Goal: Information Seeking & Learning: Compare options

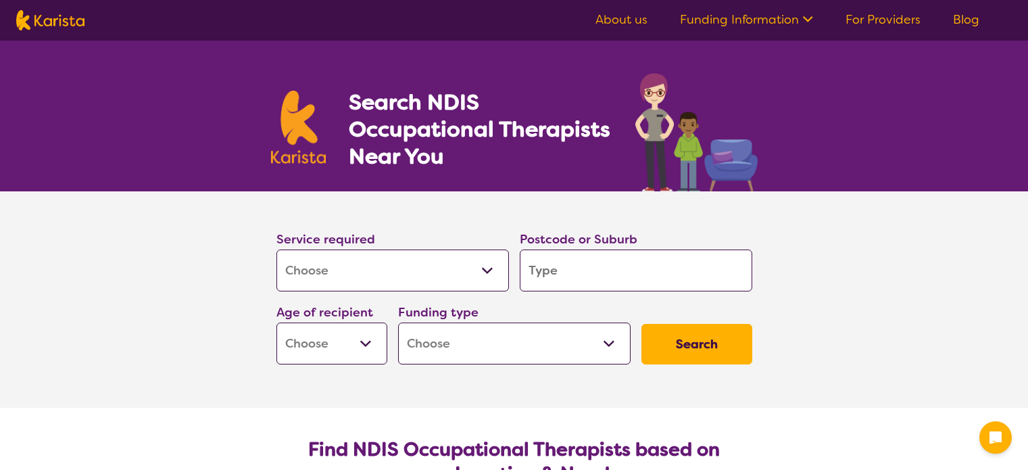
select select "[MEDICAL_DATA]"
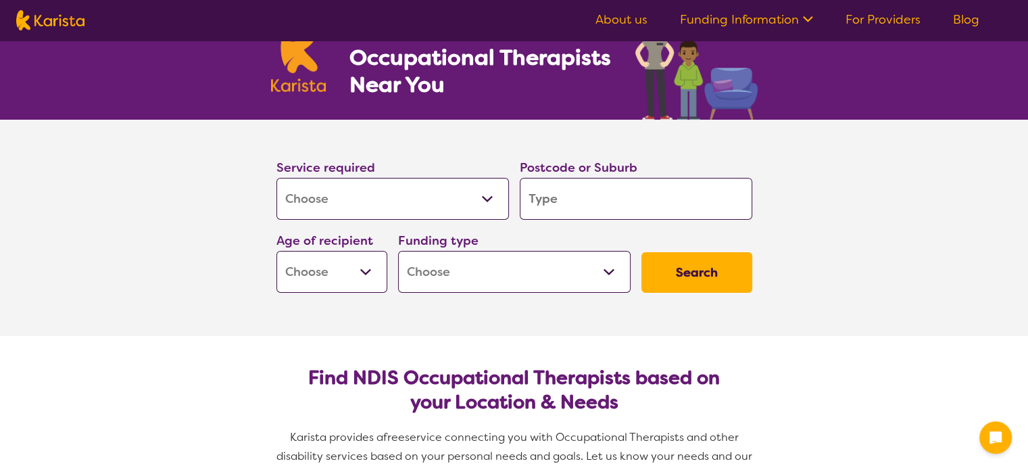
scroll to position [72, 0]
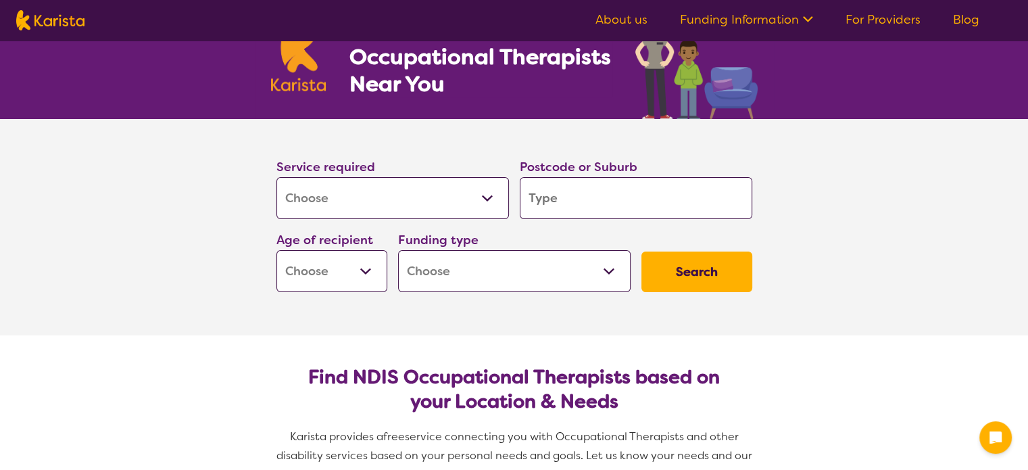
click at [338, 281] on select "Early Childhood - 0 to 9 Child - 10 to 11 Adolescent - 12 to 17 Adult - 18 to 6…" at bounding box center [331, 271] width 111 height 42
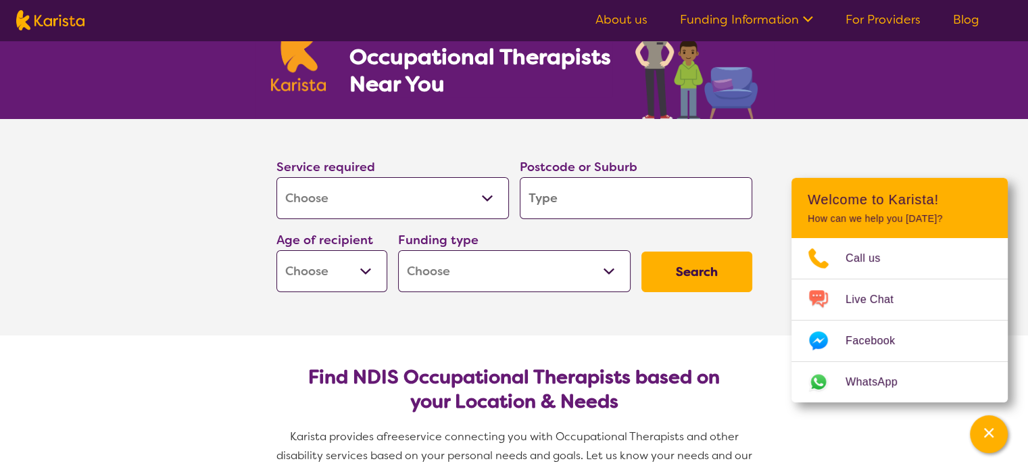
select select "AD"
click at [276, 250] on select "Early Childhood - 0 to 9 Child - 10 to 11 Adolescent - 12 to 17 Adult - 18 to 6…" at bounding box center [331, 271] width 111 height 42
select select "AD"
click at [350, 266] on select "Early Childhood - 0 to 9 Child - 10 to 11 Adolescent - 12 to 17 Adult - 18 to 6…" at bounding box center [331, 271] width 111 height 42
click at [276, 250] on select "Early Childhood - 0 to 9 Child - 10 to 11 Adolescent - 12 to 17 Adult - 18 to 6…" at bounding box center [331, 271] width 111 height 42
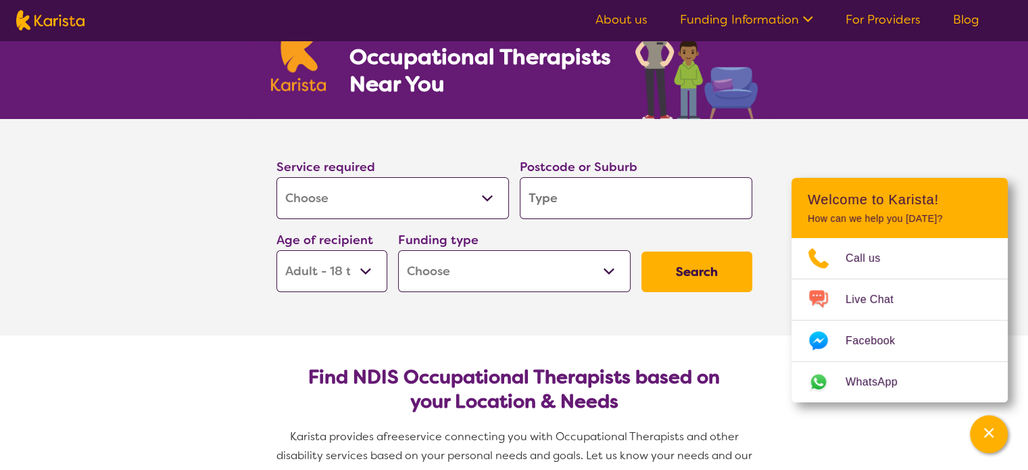
click at [454, 267] on select "Home Care Package (HCP) National Disability Insurance Scheme (NDIS) I don't know" at bounding box center [514, 271] width 232 height 42
select select "NDIS"
click at [398, 250] on select "Home Care Package (HCP) National Disability Insurance Scheme (NDIS) I don't know" at bounding box center [514, 271] width 232 height 42
select select "NDIS"
click at [567, 208] on input "search" at bounding box center [636, 198] width 232 height 42
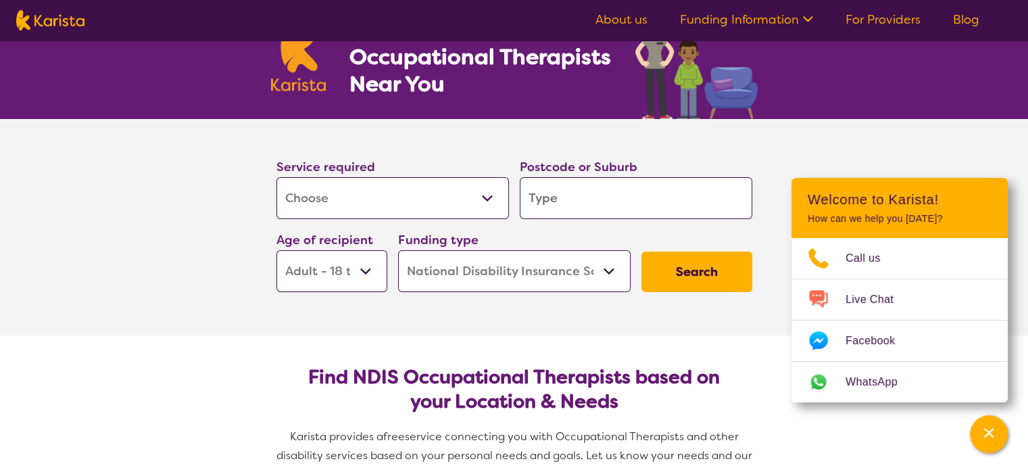
type input "B"
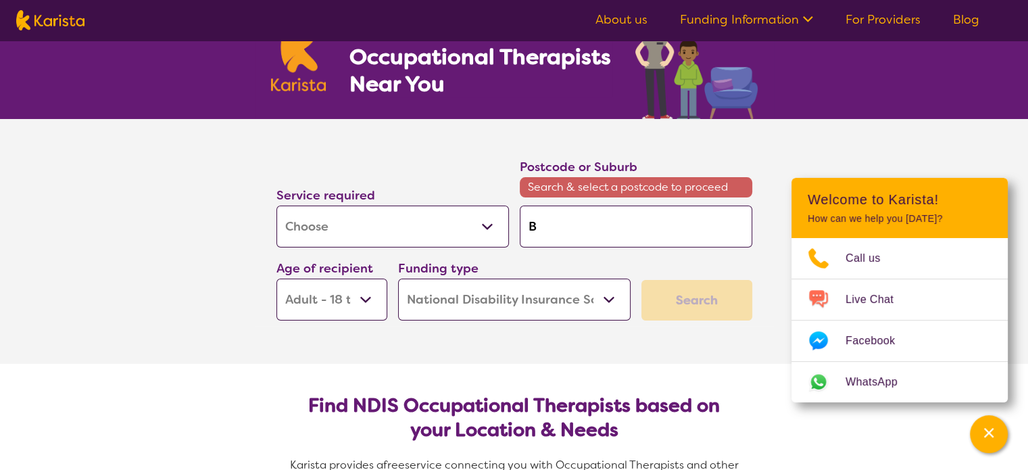
type input "Br"
type input "Bru"
type input "Brun"
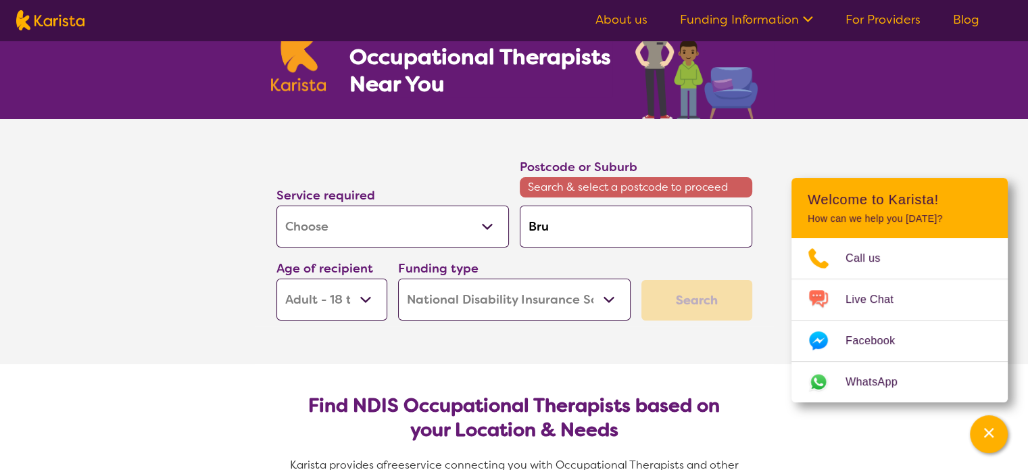
type input "Brun"
type input "[PERSON_NAME]"
type input "Brunsw"
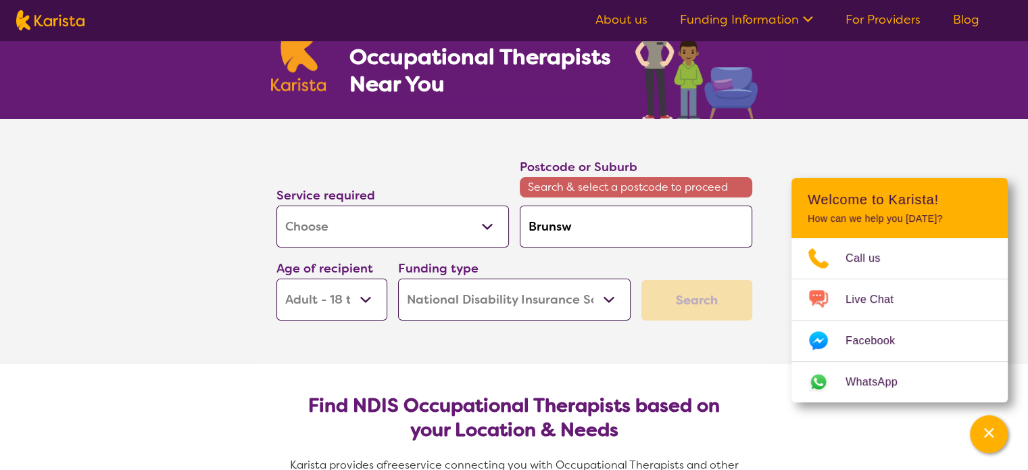
type input "Brunswi"
type input "Brunswic"
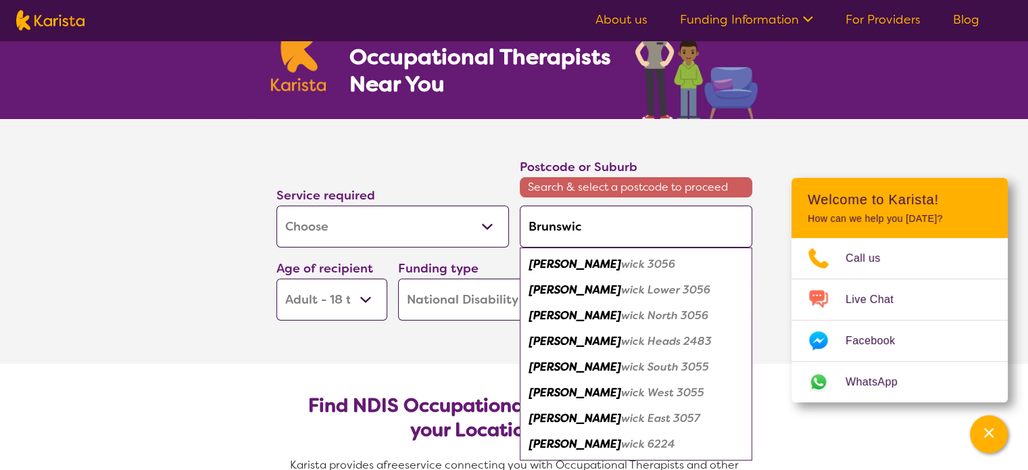
type input "[GEOGRAPHIC_DATA]"
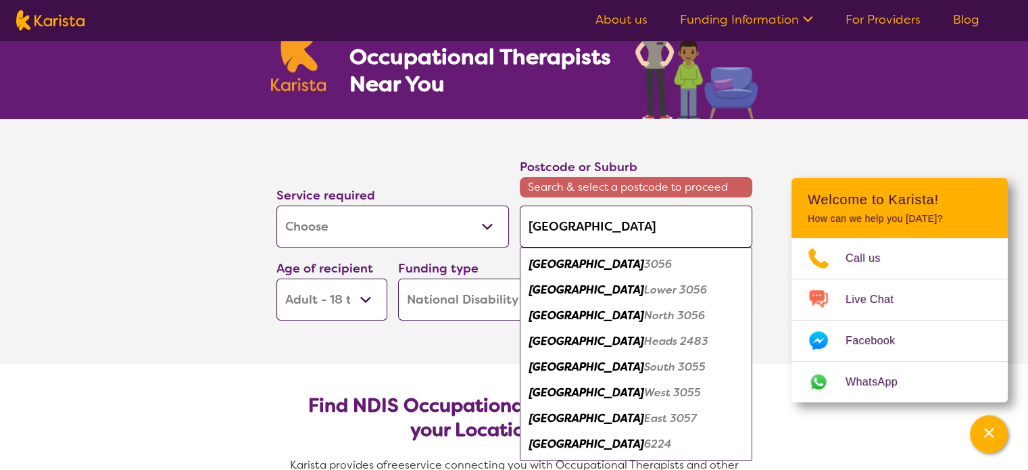
click at [644, 258] on em "3056" at bounding box center [658, 264] width 28 height 14
type input "3056"
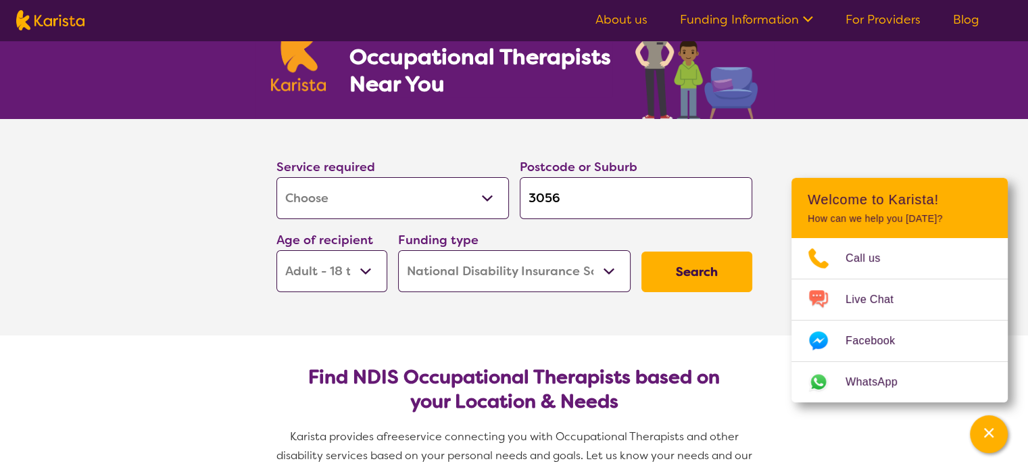
click at [672, 271] on button "Search" at bounding box center [696, 271] width 111 height 41
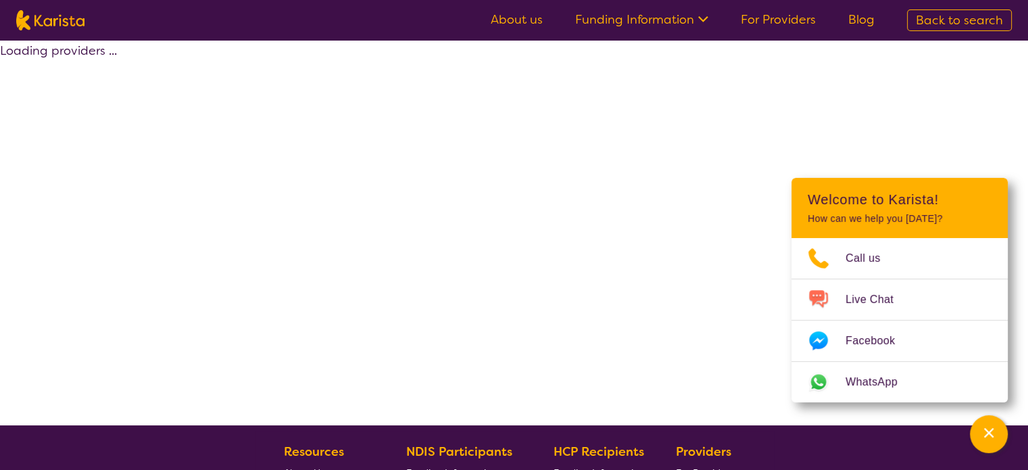
select select "by_score"
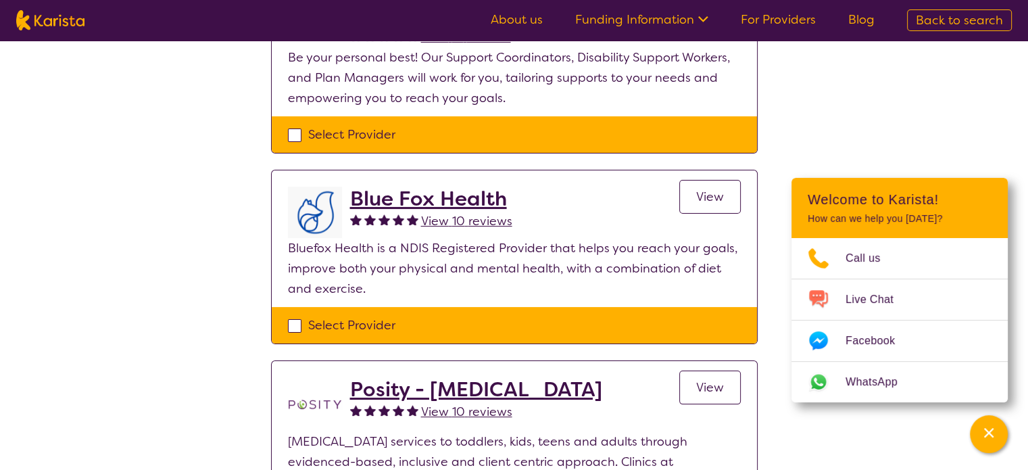
scroll to position [32, 0]
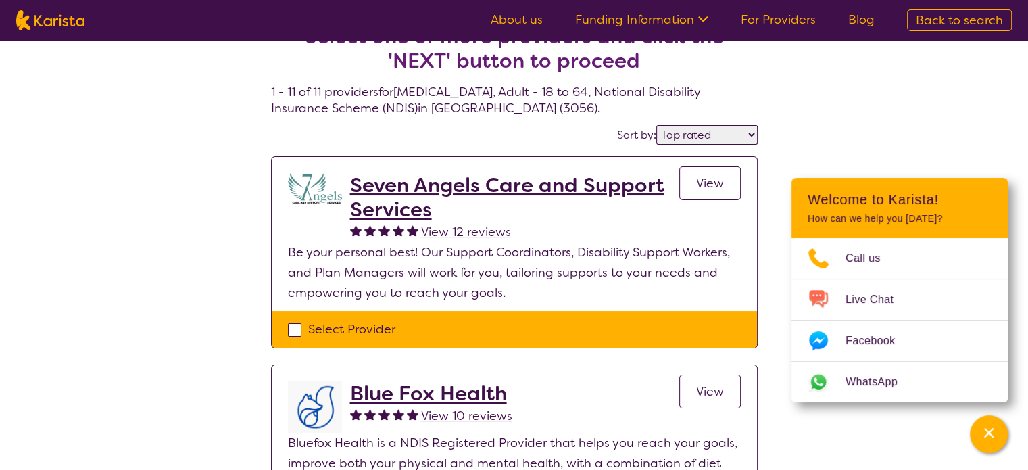
click at [455, 191] on h2 "Seven Angels Care and Support Services" at bounding box center [514, 197] width 329 height 49
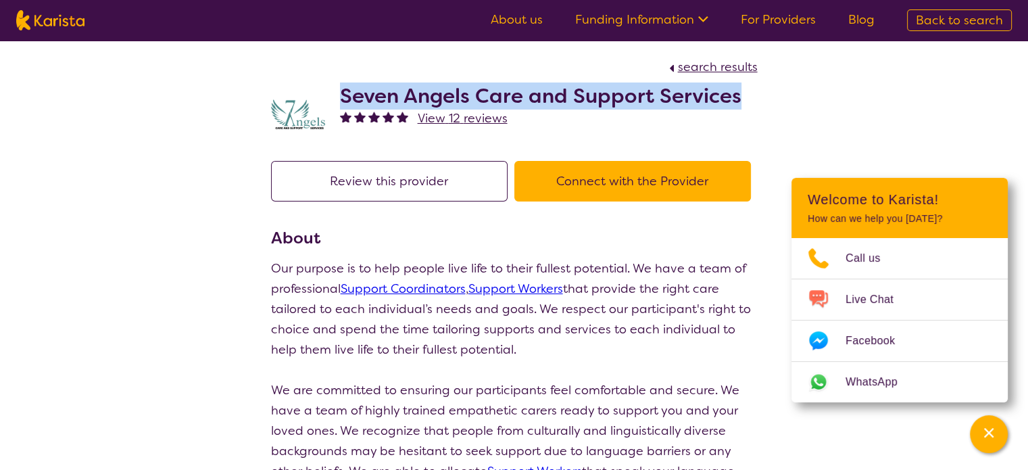
drag, startPoint x: 336, startPoint y: 88, endPoint x: 739, endPoint y: 93, distance: 402.7
click at [739, 93] on div "Seven Angels Care and Support Services View 12 reviews" at bounding box center [514, 111] width 486 height 68
copy h2 "Seven Angels Care and Support Services"
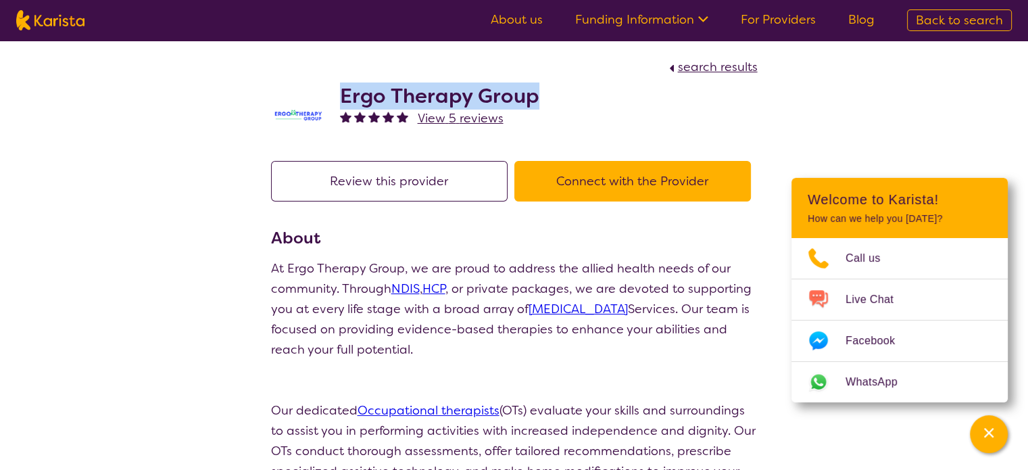
drag, startPoint x: 340, startPoint y: 91, endPoint x: 558, endPoint y: 86, distance: 217.6
click at [558, 86] on div "Ergo Therapy Group View 5 reviews" at bounding box center [514, 111] width 486 height 68
copy h2 "Ergo Therapy Group"
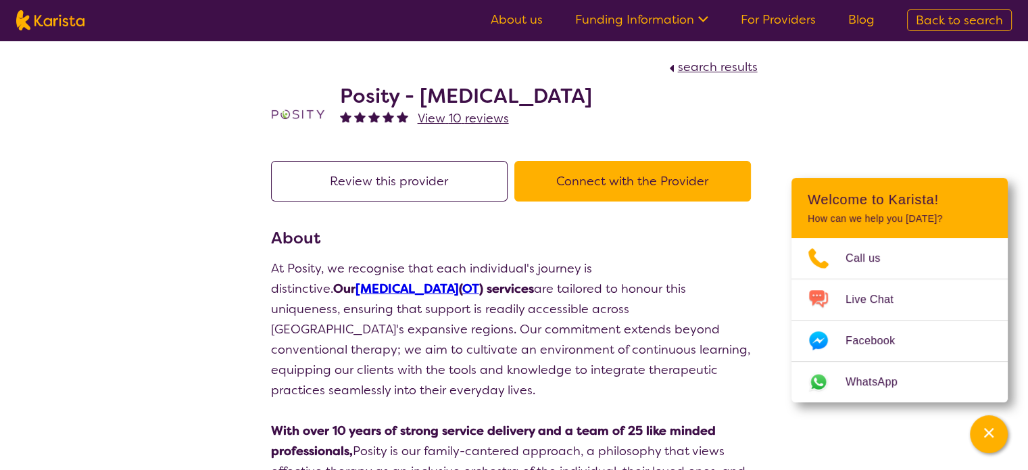
drag, startPoint x: 342, startPoint y: 95, endPoint x: 635, endPoint y: 105, distance: 293.3
click at [592, 105] on h2 "Posity - [MEDICAL_DATA]" at bounding box center [466, 96] width 252 height 24
copy h2 "Posity - [MEDICAL_DATA]"
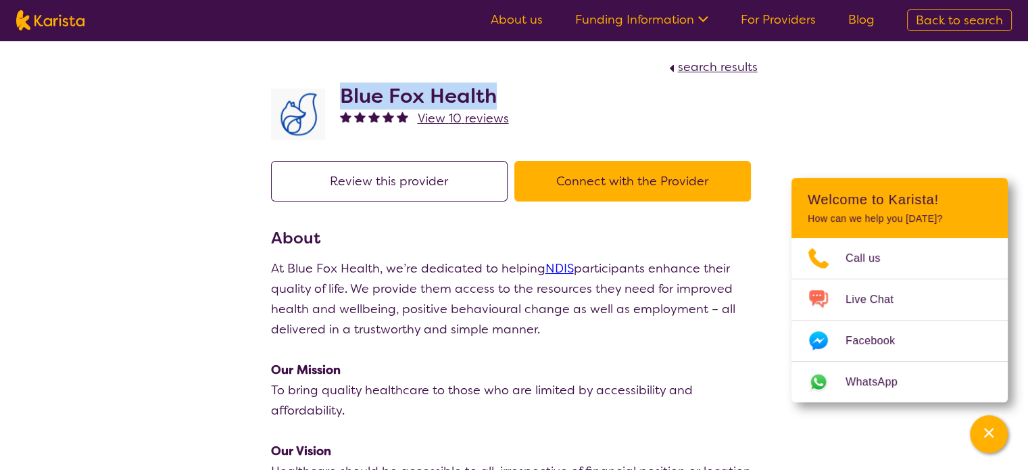
drag, startPoint x: 344, startPoint y: 93, endPoint x: 509, endPoint y: 95, distance: 165.5
click at [509, 95] on div "Blue Fox Health View 10 reviews" at bounding box center [514, 111] width 486 height 68
copy h2 "Blue Fox Health"
